Goal: Task Accomplishment & Management: Manage account settings

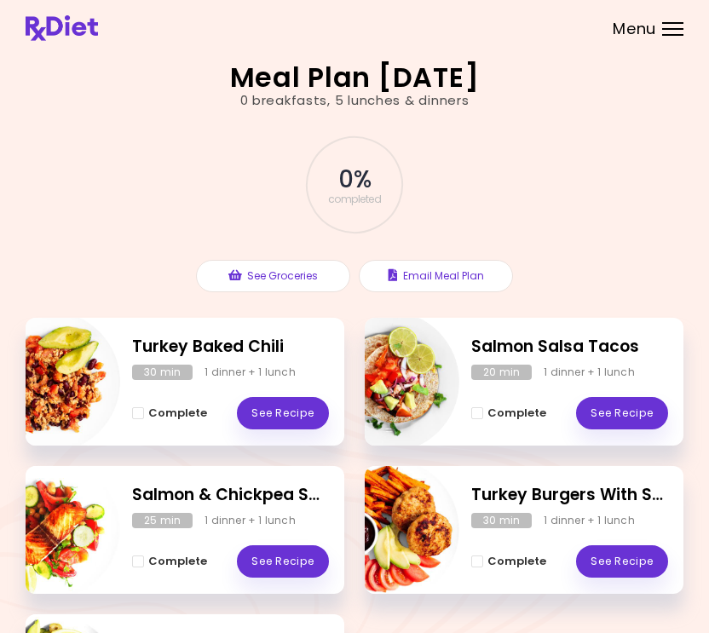
click at [663, 32] on div "Menu" at bounding box center [672, 29] width 21 height 14
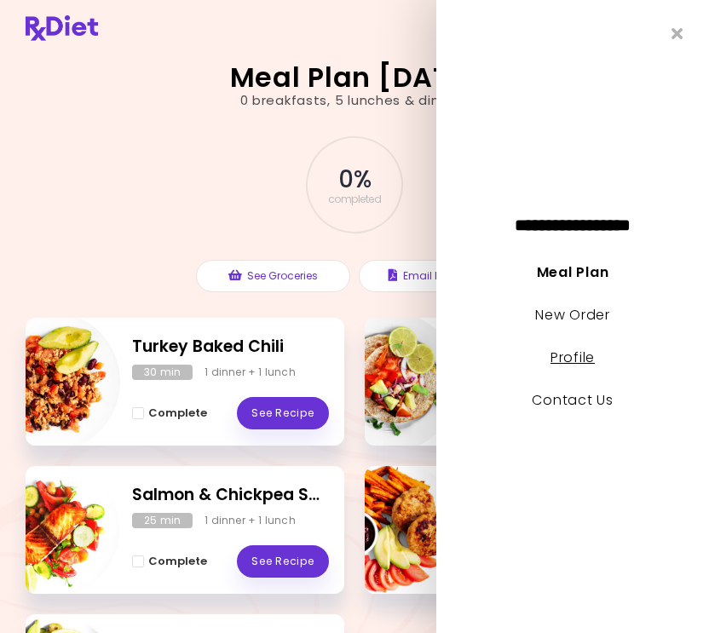
click at [565, 350] on link "Profile" at bounding box center [572, 358] width 44 height 20
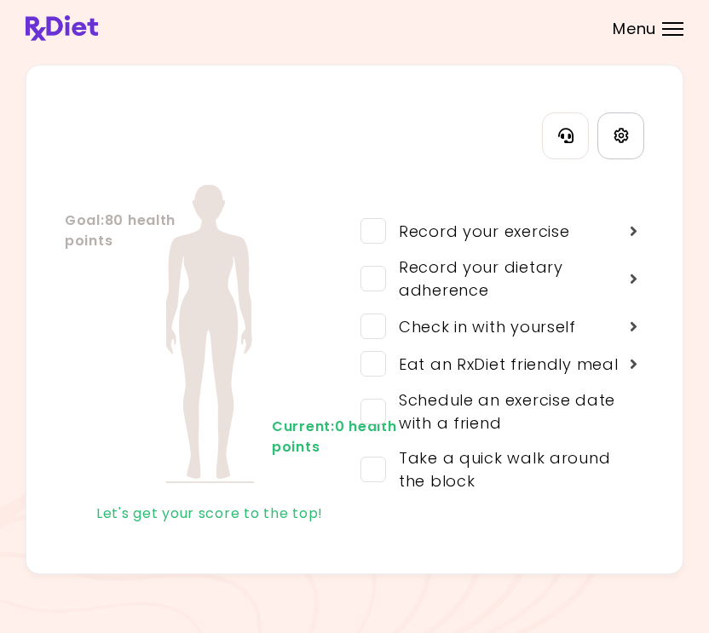
click at [616, 150] on link "Settings" at bounding box center [620, 135] width 47 height 47
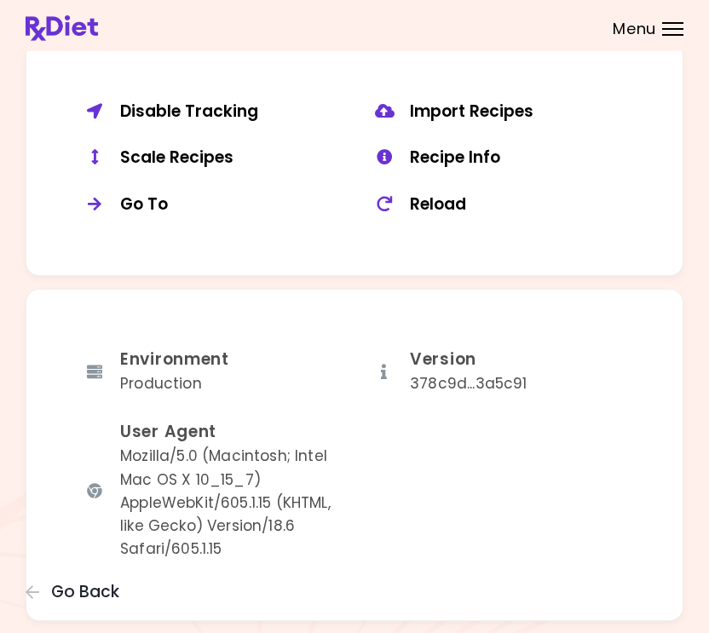
scroll to position [1376, 0]
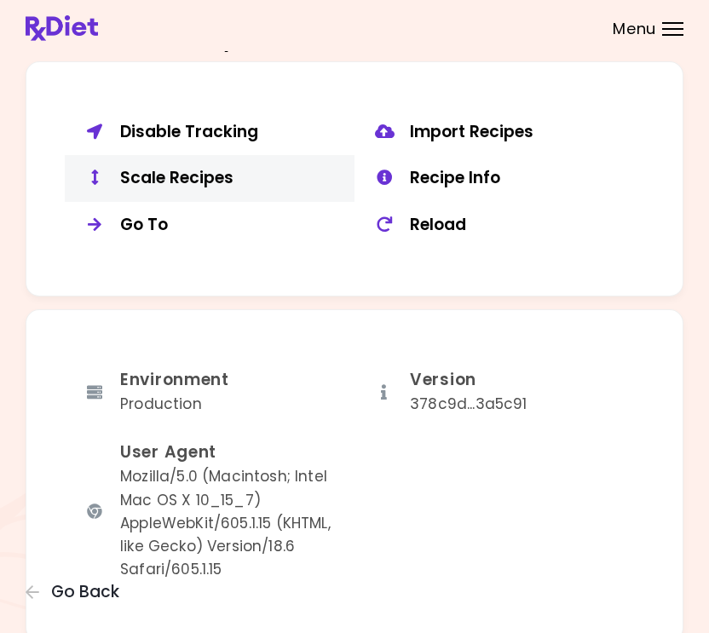
click at [161, 168] on div "Scale Recipes" at bounding box center [230, 178] width 221 height 21
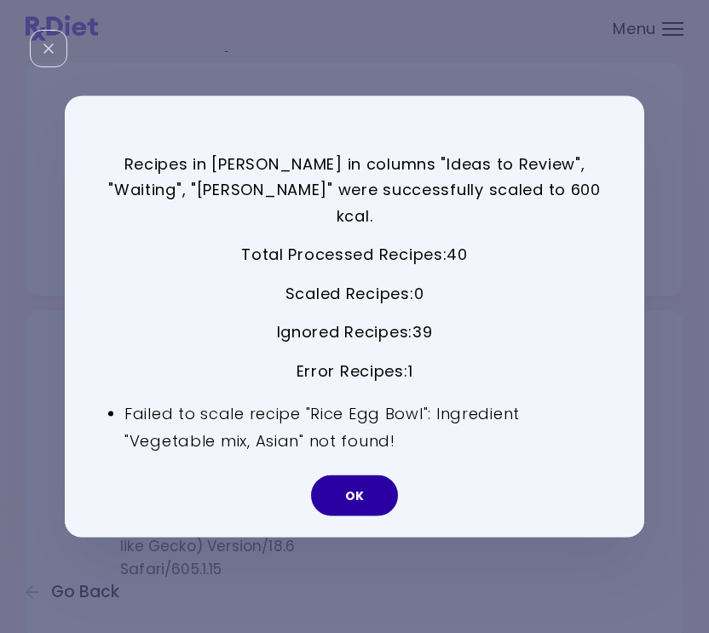
click at [367, 485] on button "OK" at bounding box center [354, 495] width 87 height 41
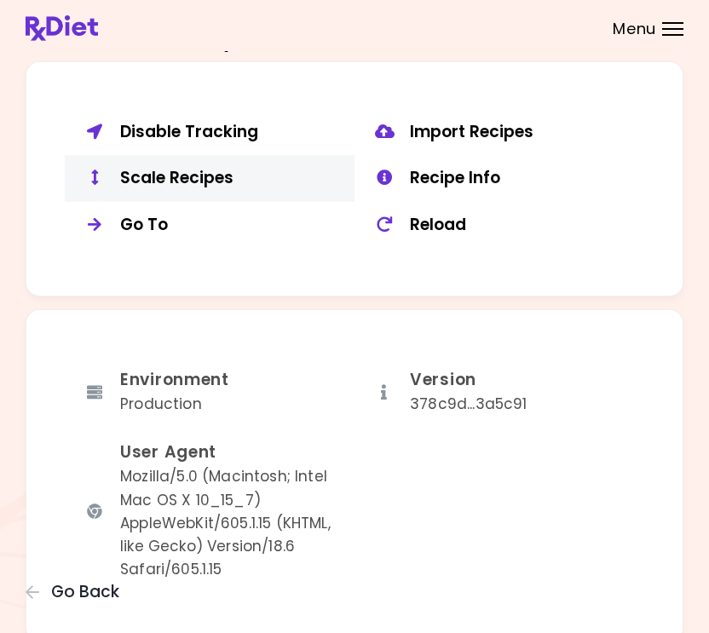
click at [202, 168] on div "Scale Recipes" at bounding box center [230, 178] width 221 height 21
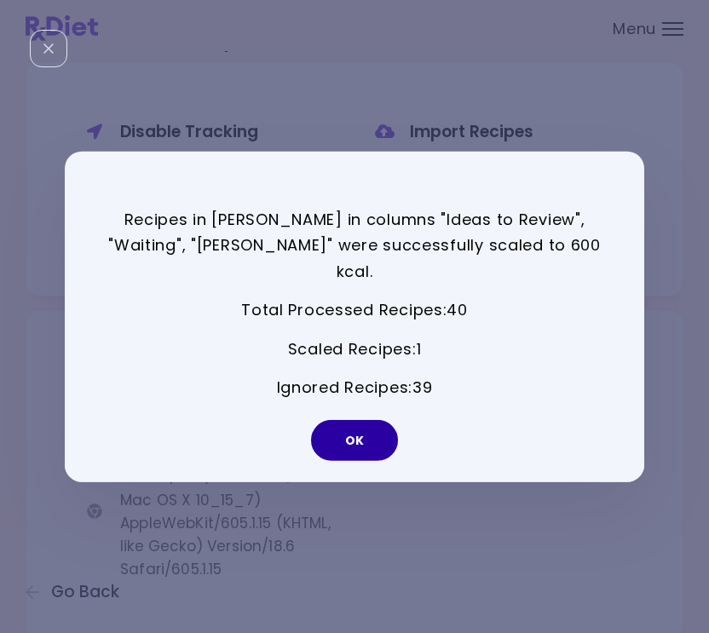
click at [376, 428] on button "OK" at bounding box center [354, 440] width 87 height 41
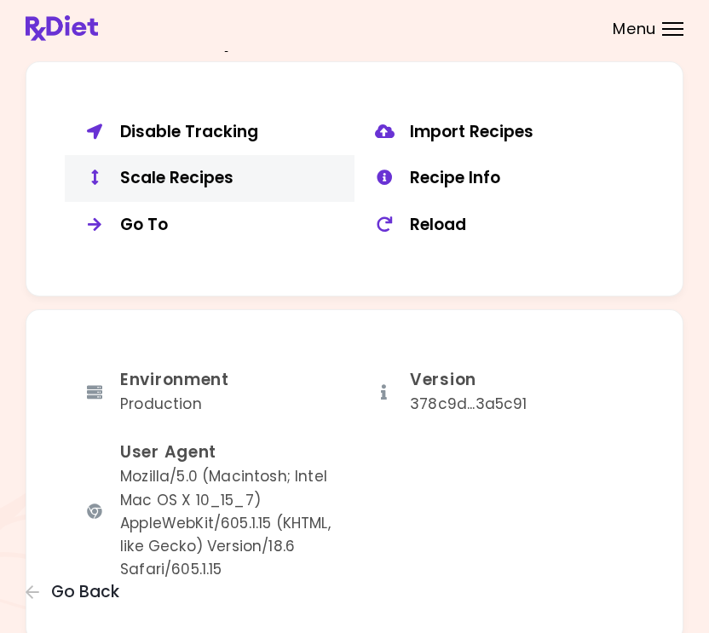
click at [196, 168] on div "Scale Recipes" at bounding box center [230, 178] width 221 height 21
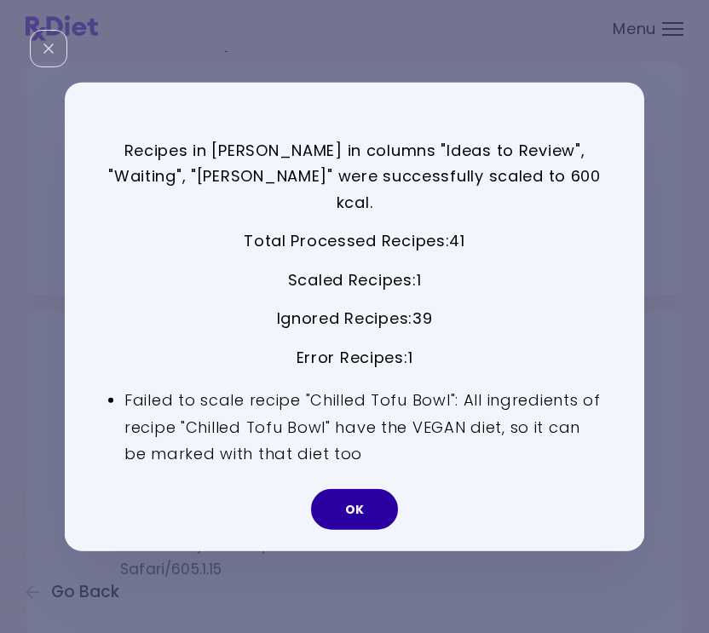
click at [369, 497] on button "OK" at bounding box center [354, 509] width 87 height 41
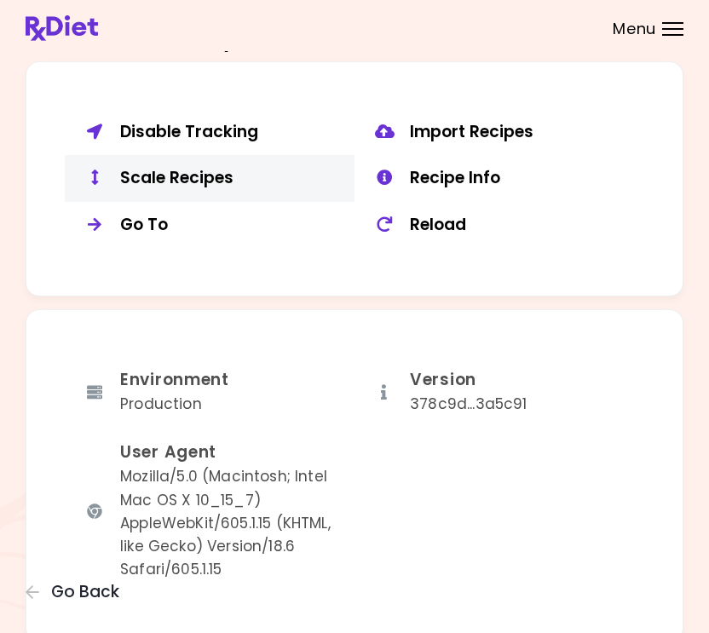
click at [182, 155] on button "Scale Recipes" at bounding box center [210, 178] width 290 height 47
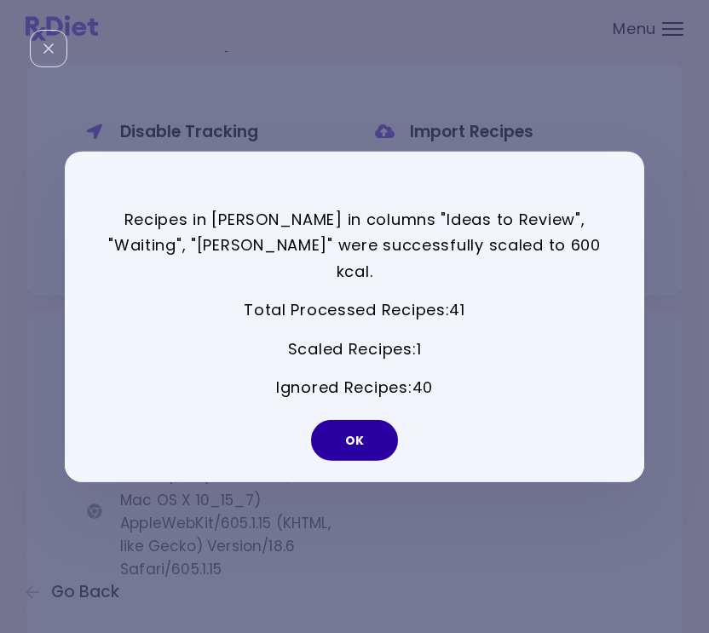
click at [359, 420] on button "OK" at bounding box center [354, 440] width 87 height 41
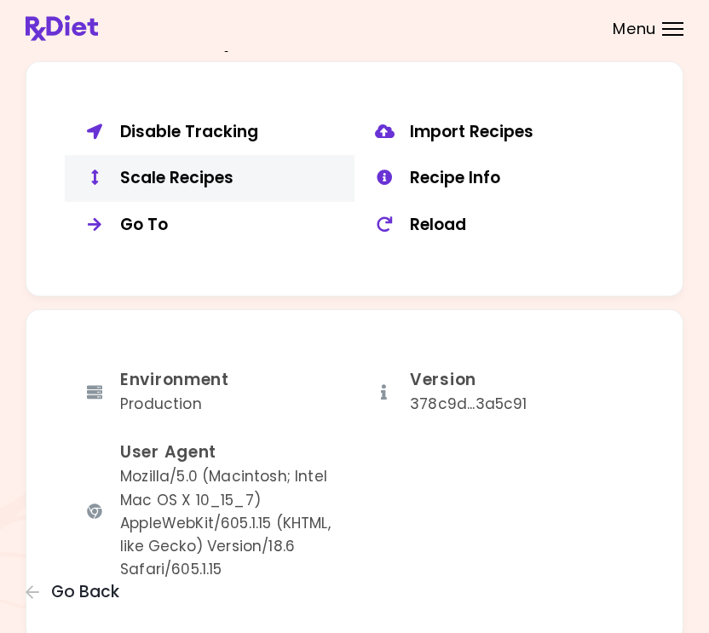
click at [198, 174] on div "Scale Recipes" at bounding box center [230, 178] width 221 height 21
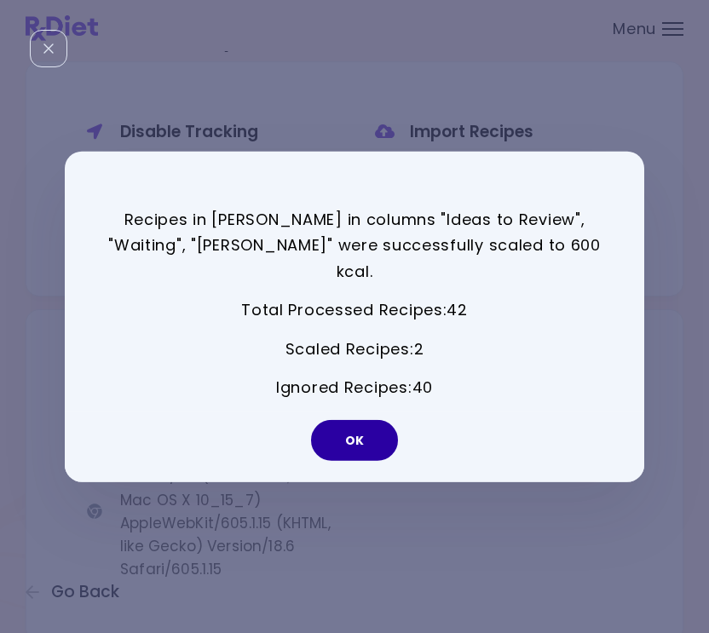
click at [349, 433] on button "OK" at bounding box center [354, 440] width 87 height 41
